Goal: Transaction & Acquisition: Purchase product/service

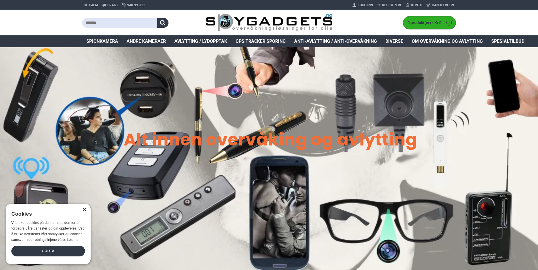
click at [84, 209] on div "×" at bounding box center [84, 210] width 4 height 4
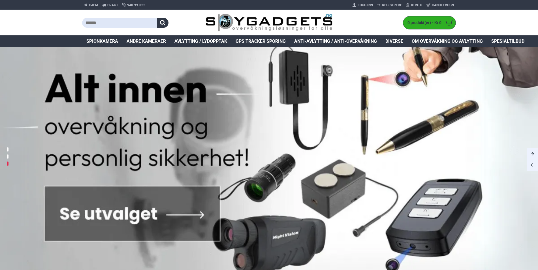
click at [154, 211] on link at bounding box center [269, 159] width 538 height 224
click at [155, 211] on link at bounding box center [269, 159] width 538 height 224
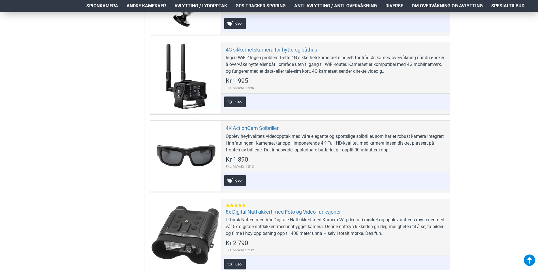
scroll to position [736, 0]
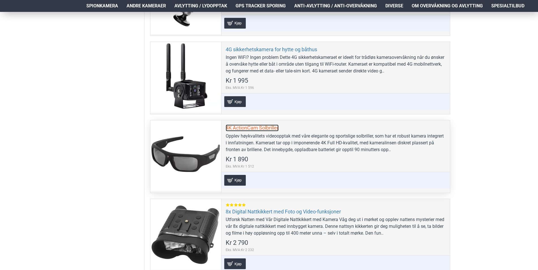
click at [251, 128] on link "4K ActionCam Solbriller" at bounding box center [252, 128] width 53 height 7
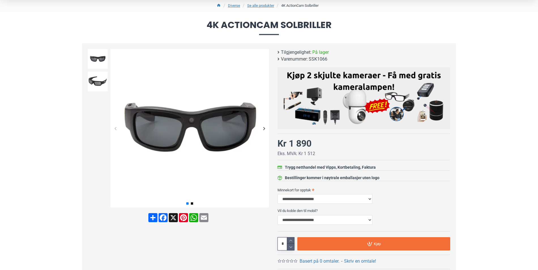
scroll to position [28, 0]
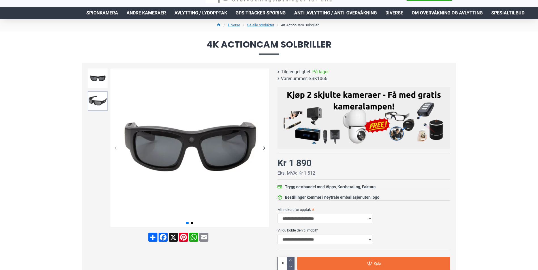
click at [101, 97] on img at bounding box center [98, 101] width 20 height 20
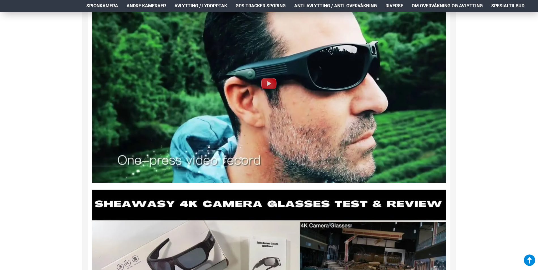
scroll to position [509, 0]
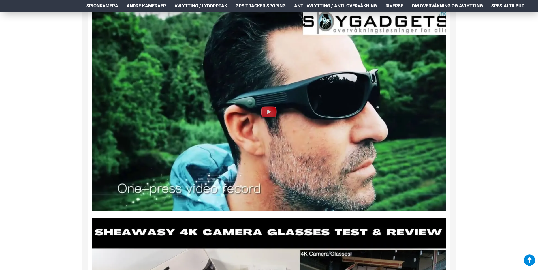
click at [269, 115] on img at bounding box center [269, 112] width 18 height 18
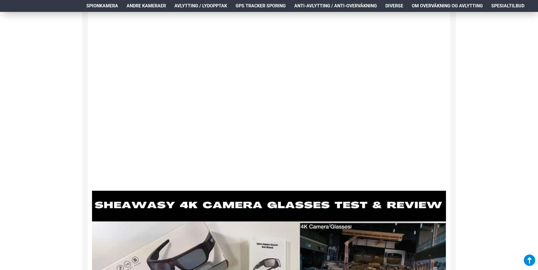
scroll to position [538, 0]
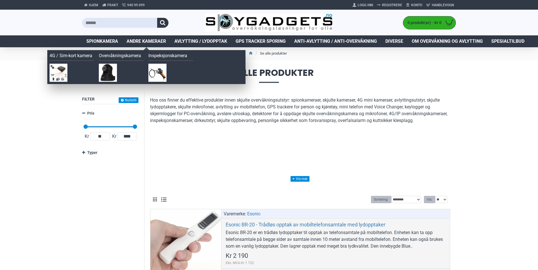
click at [155, 38] on span "Andre kameraer" at bounding box center [146, 41] width 39 height 7
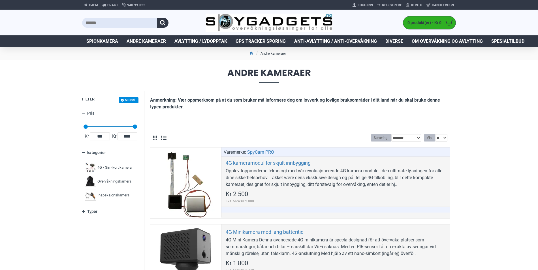
click at [154, 40] on span "Andre kameraer" at bounding box center [146, 41] width 39 height 7
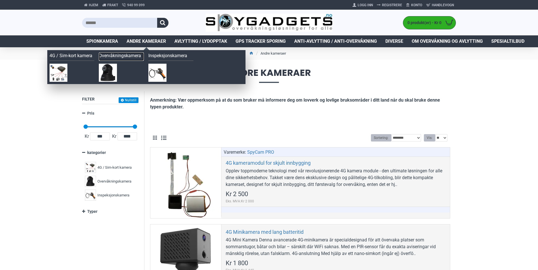
click at [123, 55] on link "Overvåkningskamera" at bounding box center [121, 56] width 45 height 8
